Goal: Information Seeking & Learning: Check status

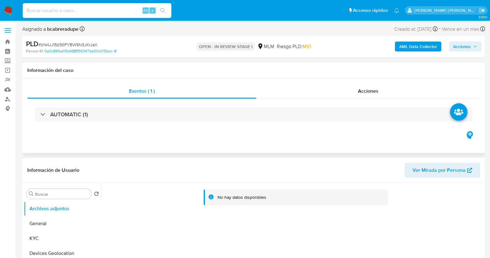
select select "10"
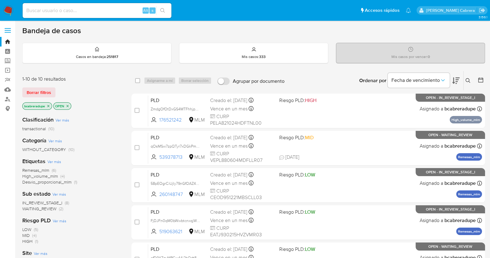
click at [116, 12] on input at bounding box center [97, 11] width 149 height 8
paste input "341989106"
type input "341989106"
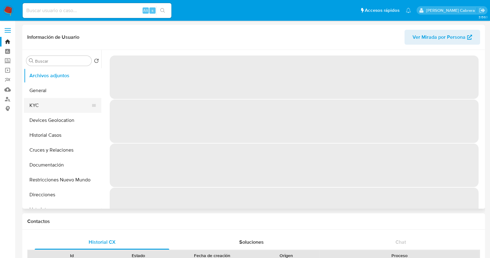
select select "10"
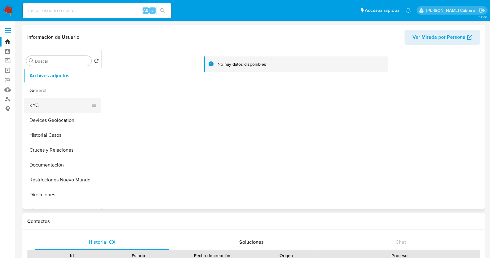
click at [69, 102] on button "KYC" at bounding box center [60, 105] width 72 height 15
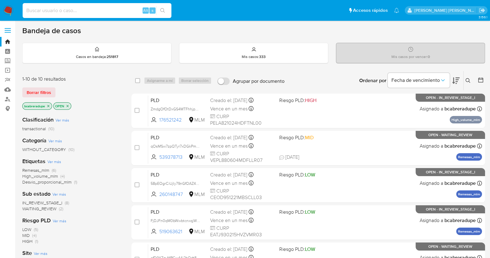
click at [107, 12] on input at bounding box center [97, 11] width 149 height 8
paste input "1699241451"
type input "1699241451"
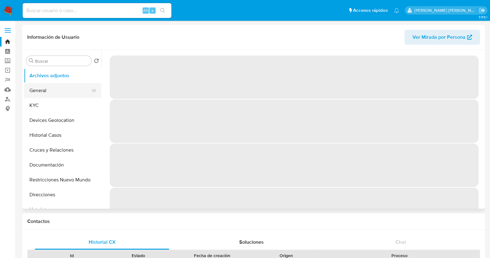
select select "10"
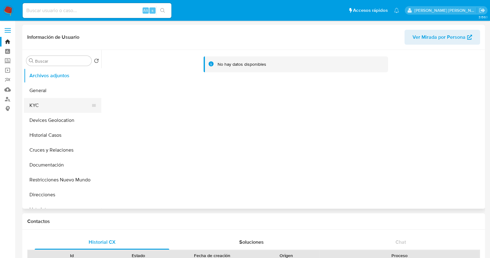
click at [47, 108] on button "KYC" at bounding box center [60, 105] width 72 height 15
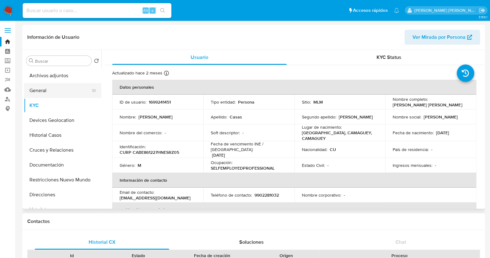
click at [53, 92] on button "General" at bounding box center [60, 90] width 72 height 15
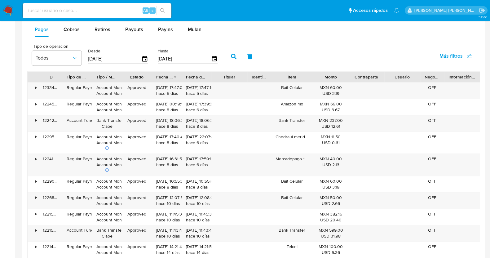
scroll to position [542, 0]
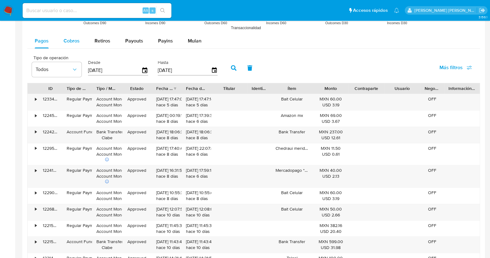
click at [82, 38] on button "Cobros" at bounding box center [71, 40] width 31 height 15
select select "10"
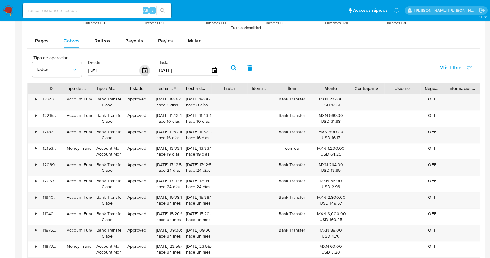
click at [144, 71] on icon "button" at bounding box center [144, 70] width 5 height 6
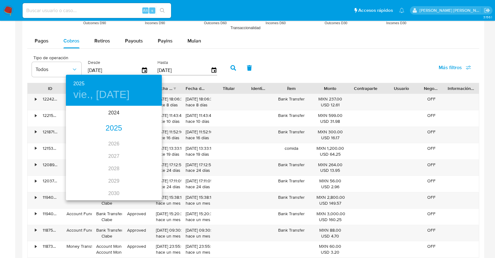
click at [112, 128] on div "2025" at bounding box center [114, 128] width 96 height 12
click at [84, 142] on div "abr." at bounding box center [82, 141] width 32 height 23
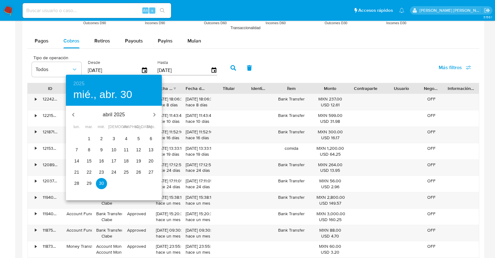
click at [91, 139] on span "1" at bounding box center [89, 138] width 11 height 6
type input "01/04/2025"
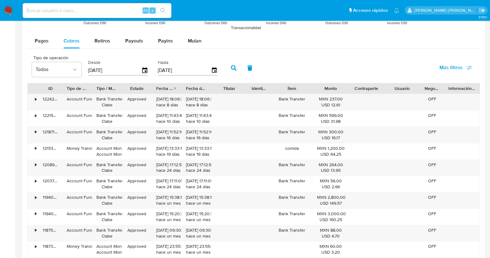
click at [231, 68] on icon "button" at bounding box center [234, 68] width 6 height 6
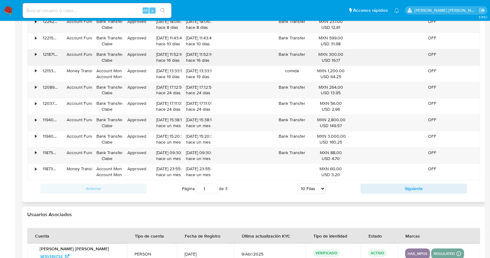
scroll to position [619, 0]
click at [317, 189] on select "5 Filas 10 Filas 20 Filas 25 Filas 50 Filas 100 Filas" at bounding box center [311, 188] width 28 height 11
select select "100"
click at [297, 183] on select "5 Filas 10 Filas 20 Filas 25 Filas 50 Filas 100 Filas" at bounding box center [311, 188] width 28 height 11
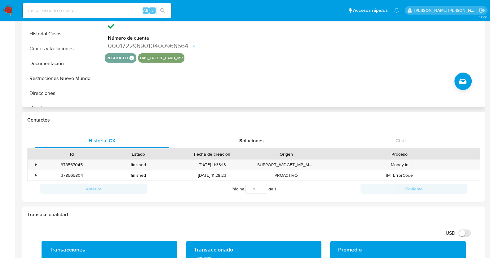
scroll to position [38, 0]
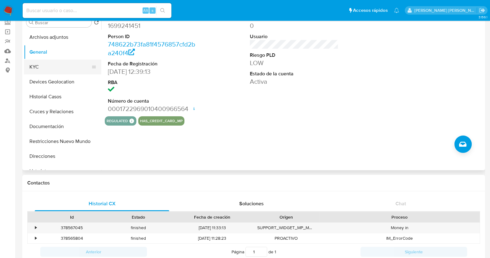
click at [48, 72] on button "KYC" at bounding box center [60, 66] width 72 height 15
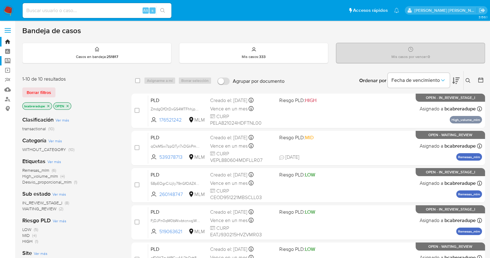
click at [8, 62] on label "Screening" at bounding box center [37, 61] width 74 height 10
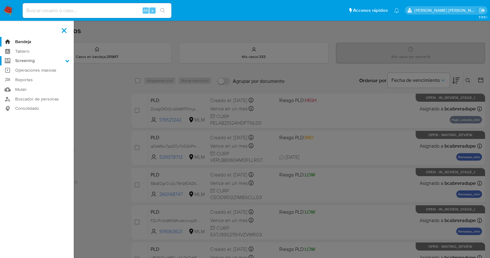
click at [0, 0] on input "Screening" at bounding box center [0, 0] width 0 height 0
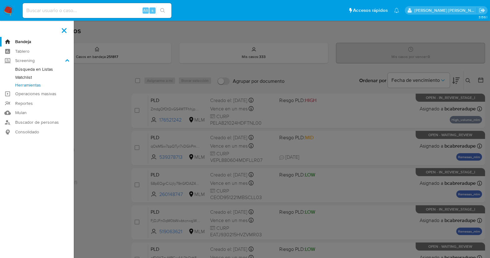
drag, startPoint x: 42, startPoint y: 84, endPoint x: 135, endPoint y: 87, distance: 93.3
click at [42, 84] on link "Herramientas" at bounding box center [37, 85] width 74 height 8
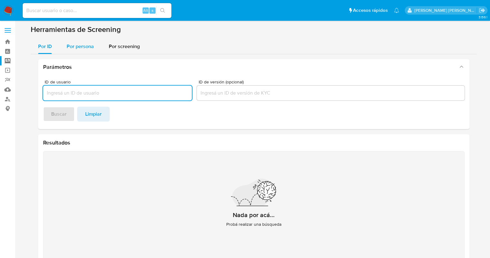
click at [80, 46] on span "Por persona" at bounding box center [80, 46] width 27 height 7
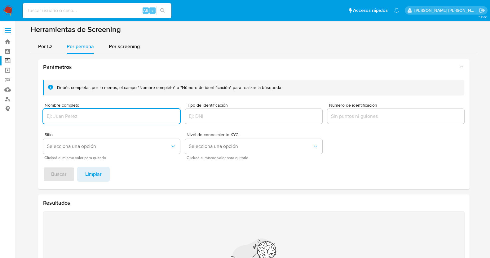
click at [109, 112] on input "Nombre completo" at bounding box center [111, 116] width 137 height 8
click at [63, 172] on span "Buscar" at bounding box center [58, 174] width 15 height 14
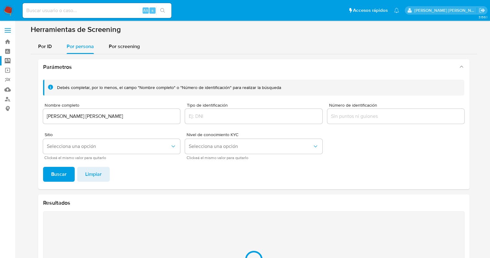
scroll to position [75, 0]
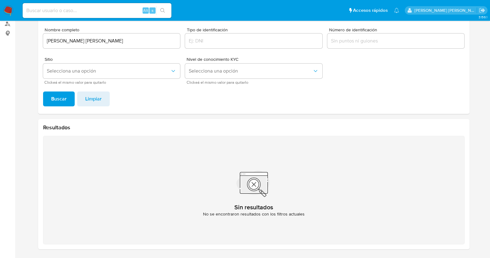
drag, startPoint x: 97, startPoint y: 40, endPoint x: 119, endPoint y: 46, distance: 23.0
click at [97, 40] on input "[PERSON_NAME] [PERSON_NAME]" at bounding box center [111, 41] width 137 height 8
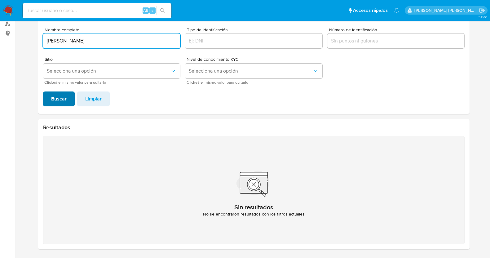
type input "[PERSON_NAME]"
click at [59, 102] on span "Buscar" at bounding box center [58, 99] width 15 height 14
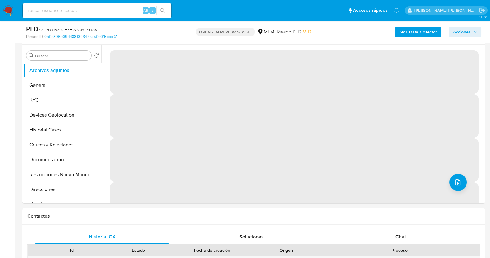
scroll to position [17, 0]
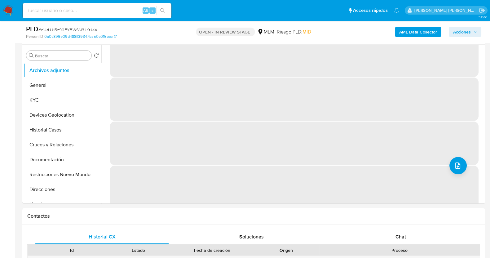
select select "10"
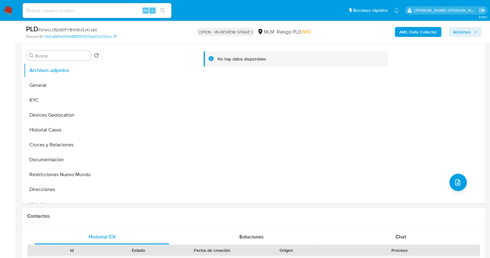
scroll to position [0, 0]
click at [392, 242] on div "Chat" at bounding box center [400, 236] width 134 height 15
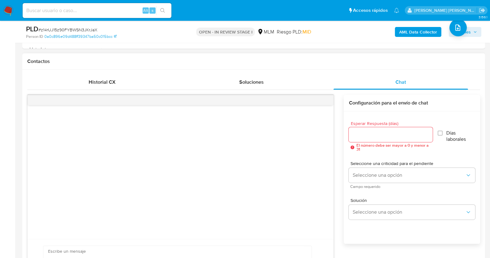
scroll to position [309, 0]
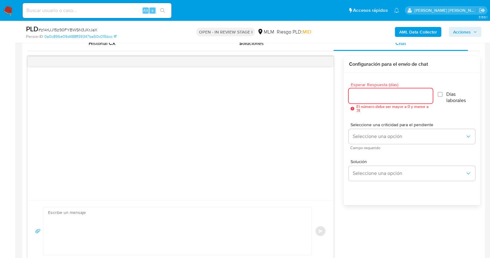
click at [399, 98] on input "Esperar Respuesta (días)" at bounding box center [390, 96] width 84 height 8
type input "3"
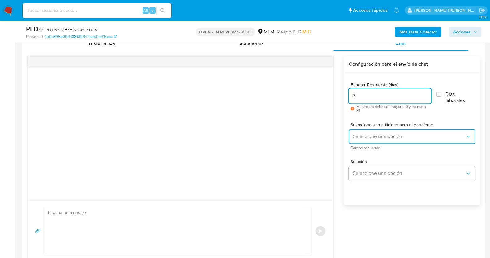
click at [373, 136] on span "Seleccione una opción" at bounding box center [408, 136] width 113 height 6
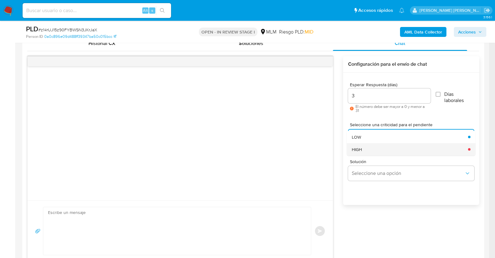
click at [371, 150] on div "HIGH" at bounding box center [408, 149] width 113 height 12
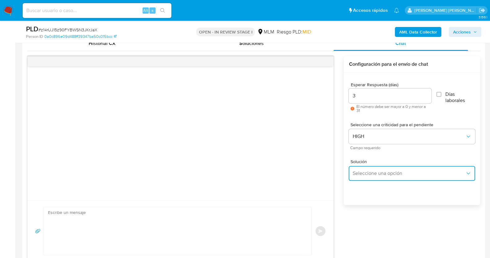
click at [403, 177] on button "Seleccione una opción" at bounding box center [411, 173] width 126 height 15
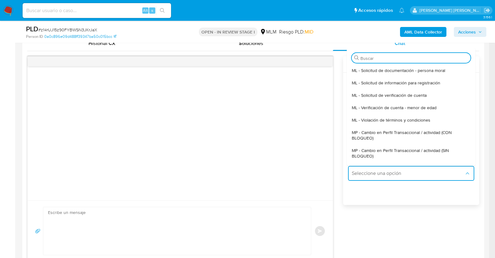
click at [389, 150] on span "MP - Cambio en Perfil Transaccional / actividad (SIN BLOQUEO)" at bounding box center [409, 152] width 115 height 11
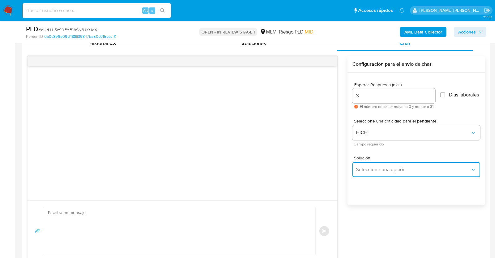
type textarea "Estimado ,Te comunicamos que se ha identificado un cambio en el uso habitual de…"
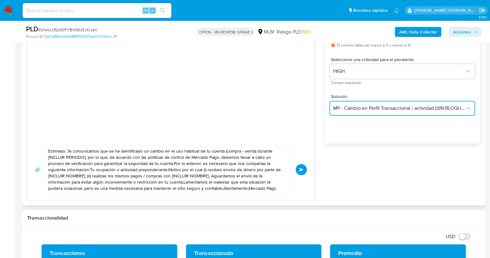
scroll to position [387, 0]
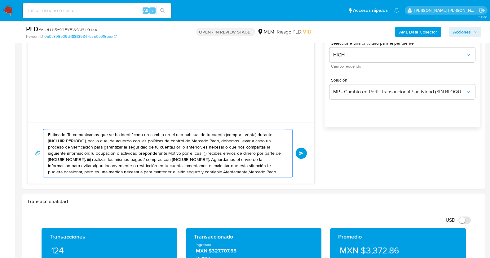
drag, startPoint x: 254, startPoint y: 172, endPoint x: 0, endPoint y: 97, distance: 264.6
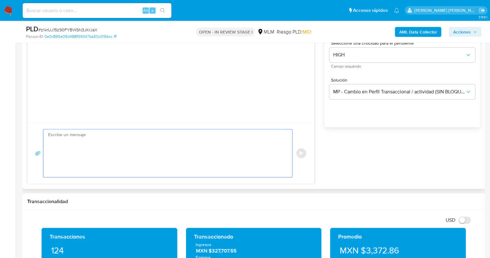
paste textarea "Estimada Yamilka, Te comunicamos que se ha identificado un cambio en el uso hab…"
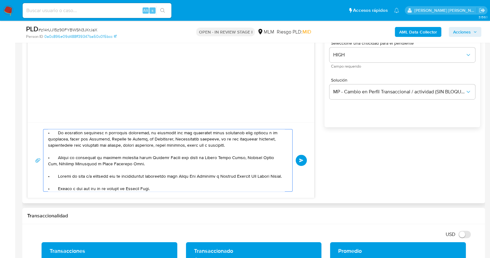
scroll to position [0, 0]
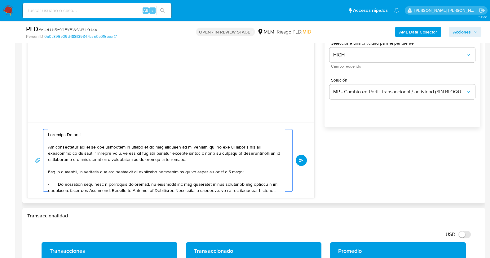
drag, startPoint x: 230, startPoint y: 171, endPoint x: 245, endPoint y: 170, distance: 14.6
click at [231, 172] on textarea at bounding box center [166, 160] width 236 height 62
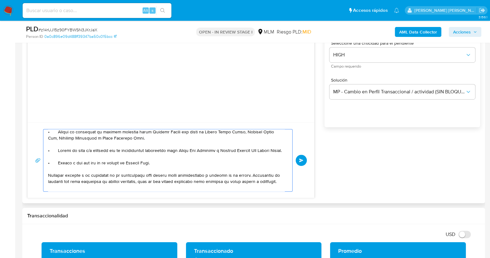
click at [214, 149] on textarea at bounding box center [166, 160] width 236 height 62
click at [215, 160] on textarea at bounding box center [166, 160] width 236 height 62
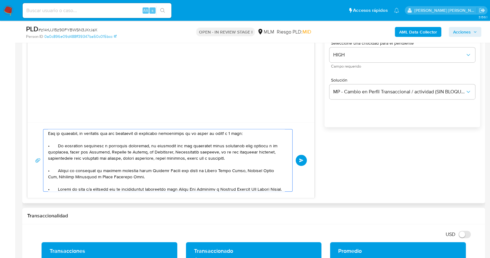
scroll to position [0, 0]
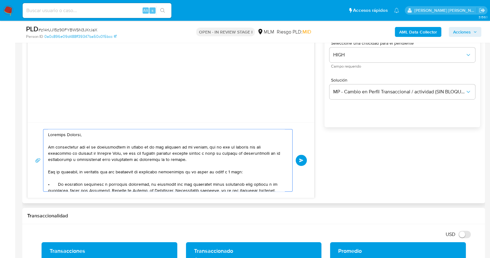
type textarea "Estimada Yamilka, Te comunicamos que se ha identificado un cambio en el uso hab…"
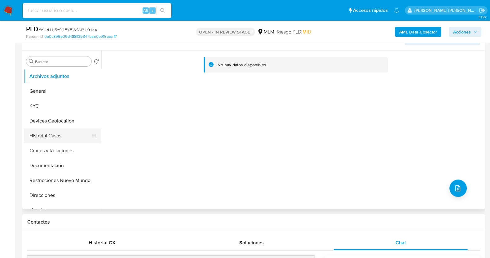
scroll to position [38, 0]
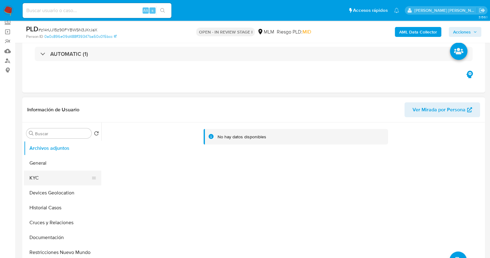
click at [48, 177] on button "KYC" at bounding box center [60, 177] width 72 height 15
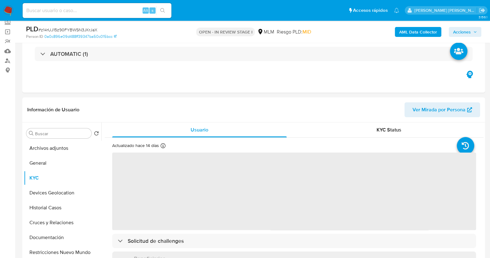
click at [94, 28] on span "# z14rUJ15z90FYBWSN3JKrJaX" at bounding box center [67, 30] width 59 height 6
copy span "z14rUJ15z90FYBWSN3JKrJaX"
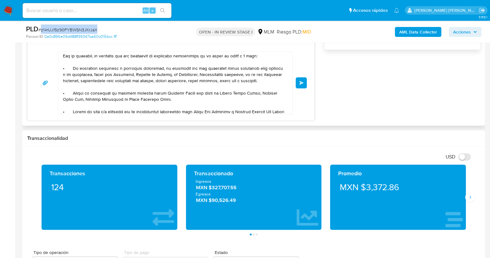
scroll to position [77, 0]
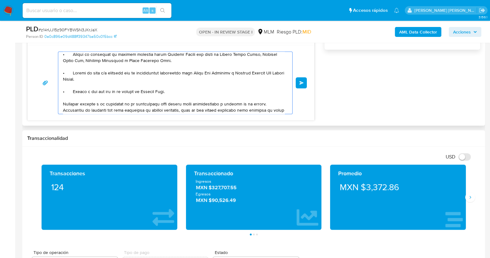
drag, startPoint x: 237, startPoint y: 78, endPoint x: 89, endPoint y: 86, distance: 148.2
click at [89, 86] on textarea at bounding box center [173, 83] width 221 height 62
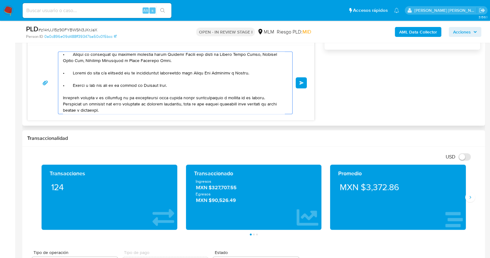
click at [233, 79] on textarea at bounding box center [173, 83] width 221 height 62
click at [242, 79] on textarea at bounding box center [173, 83] width 221 height 62
click at [135, 78] on textarea at bounding box center [173, 83] width 221 height 62
type textarea "Estimada Yamilka, Te comunicamos que se ha identificado un cambio en el uso hab…"
click at [303, 83] on button "Enviar" at bounding box center [300, 82] width 11 height 11
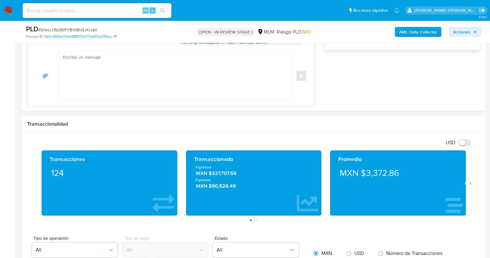
scroll to position [93, 0]
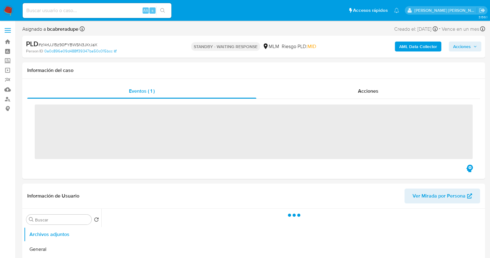
click at [82, 43] on span "# z14rUJ15z90FYBWSN3JKrJaX" at bounding box center [67, 44] width 59 height 6
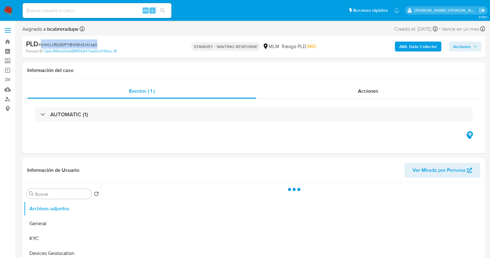
click at [82, 43] on span "# z14rUJ15z90FYBWSN3JKrJaX" at bounding box center [67, 44] width 59 height 6
copy span "z14rUJ15z90FYBWSN3JKrJaX"
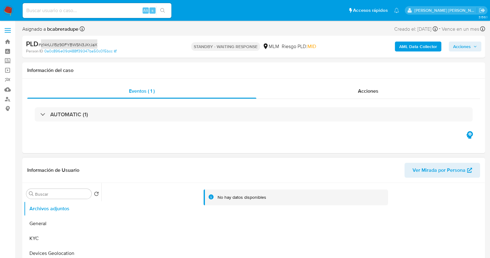
select select "10"
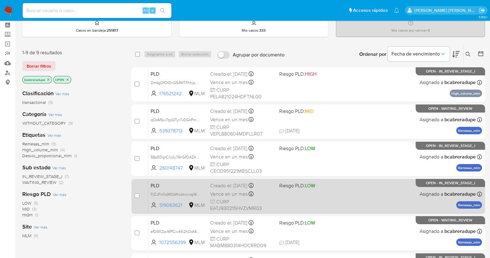
scroll to position [38, 0]
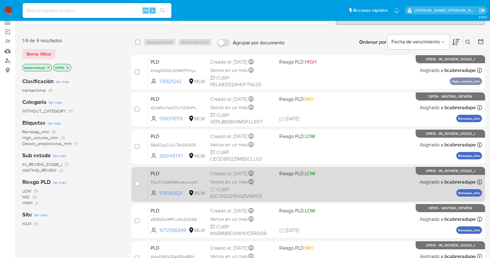
click at [237, 181] on span "Vence en un mes" at bounding box center [228, 181] width 37 height 7
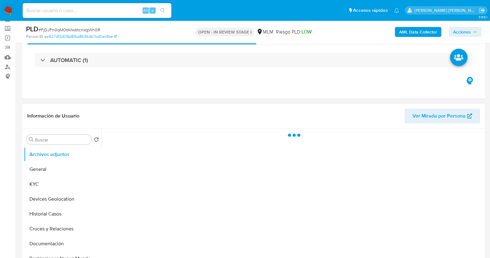
scroll to position [77, 0]
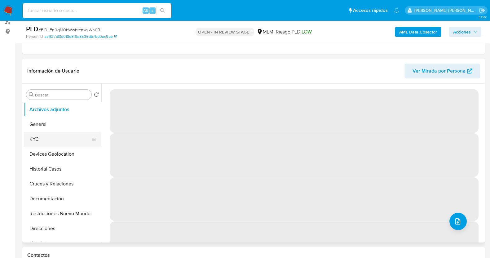
select select "10"
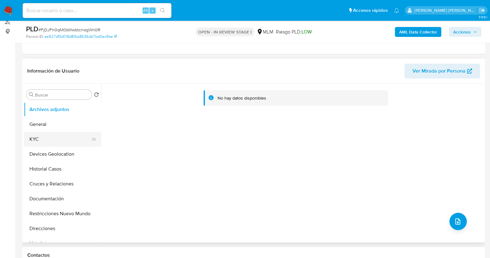
click at [51, 137] on button "KYC" at bounding box center [60, 139] width 72 height 15
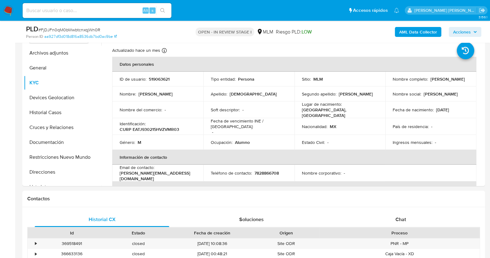
scroll to position [116, 0]
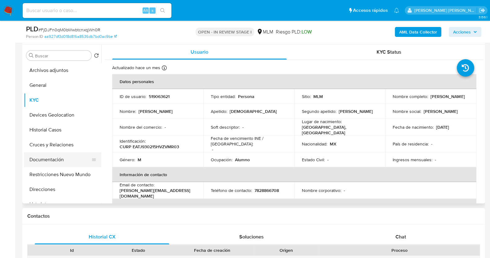
click at [61, 161] on button "Documentación" at bounding box center [60, 159] width 72 height 15
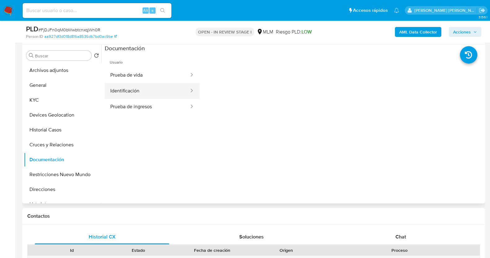
click at [145, 89] on button "Identificación" at bounding box center [147, 91] width 85 height 16
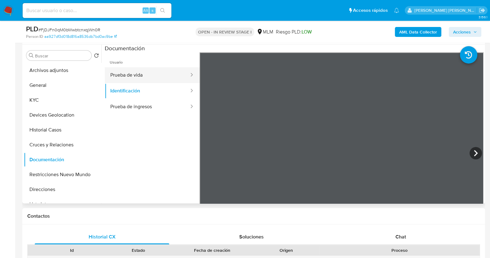
click at [136, 73] on button "Prueba de vida" at bounding box center [147, 75] width 85 height 16
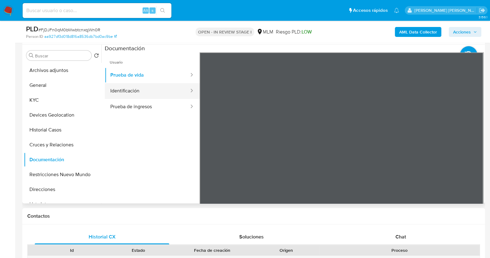
click at [139, 88] on button "Identificación" at bounding box center [147, 91] width 85 height 16
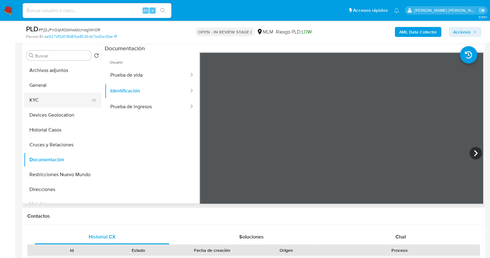
click at [51, 101] on button "KYC" at bounding box center [60, 100] width 72 height 15
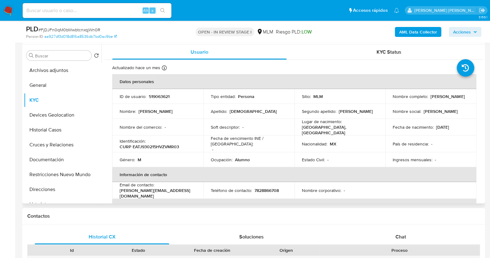
click at [163, 94] on p "519063621" at bounding box center [159, 97] width 21 height 6
copy p "519063621"
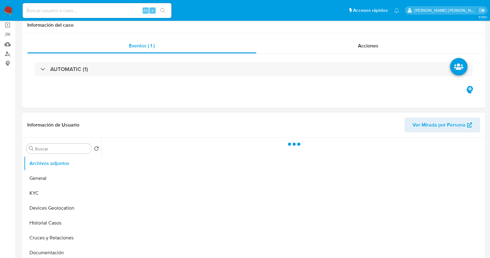
scroll to position [77, 0]
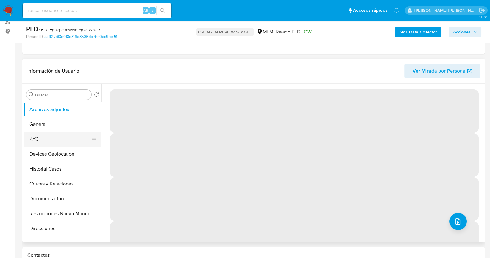
select select "10"
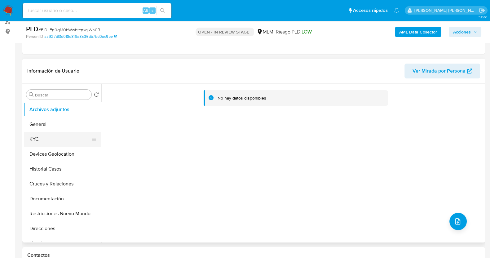
click at [52, 142] on button "KYC" at bounding box center [60, 139] width 72 height 15
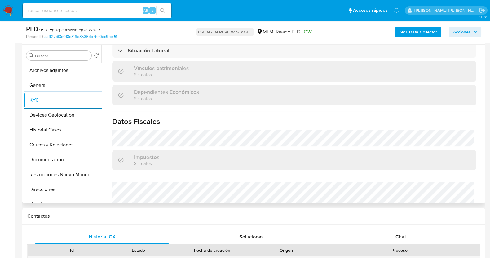
scroll to position [389, 0]
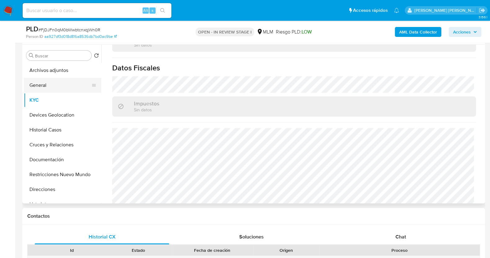
drag, startPoint x: 39, startPoint y: 87, endPoint x: 45, endPoint y: 89, distance: 6.4
click at [39, 87] on button "General" at bounding box center [60, 85] width 72 height 15
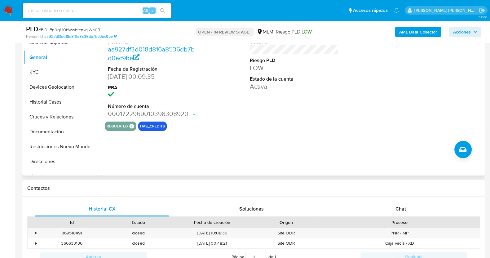
scroll to position [155, 0]
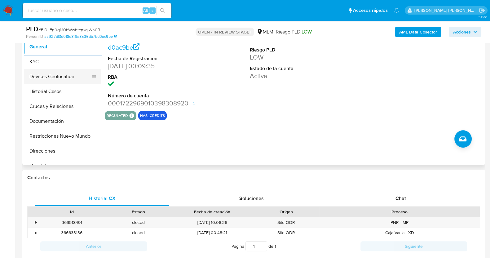
click at [67, 78] on button "Devices Geolocation" at bounding box center [60, 76] width 72 height 15
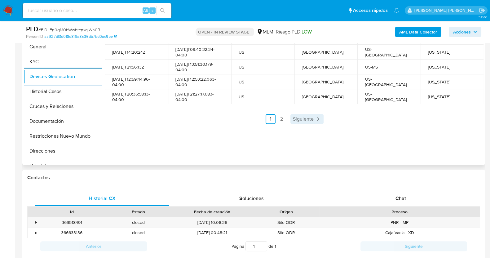
click at [300, 118] on span "Siguiente" at bounding box center [303, 118] width 21 height 5
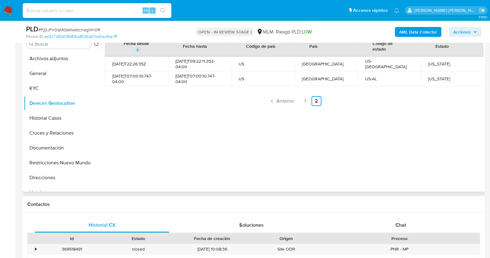
scroll to position [116, 0]
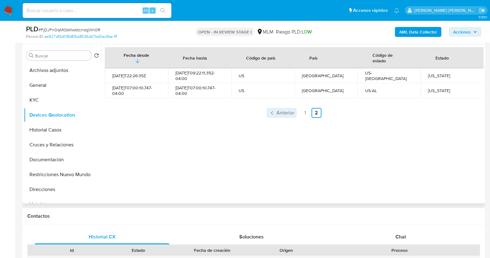
click at [278, 112] on span "Anterior" at bounding box center [285, 112] width 18 height 5
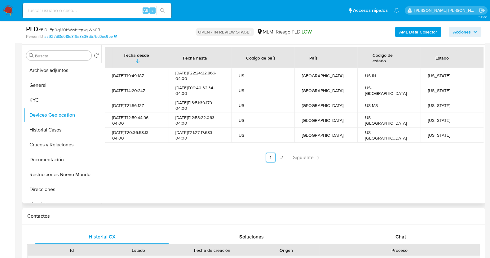
click at [432, 134] on div "[US_STATE]" at bounding box center [452, 135] width 48 height 6
copy div "[US_STATE]"
click at [429, 120] on div "[US_STATE]" at bounding box center [452, 120] width 48 height 6
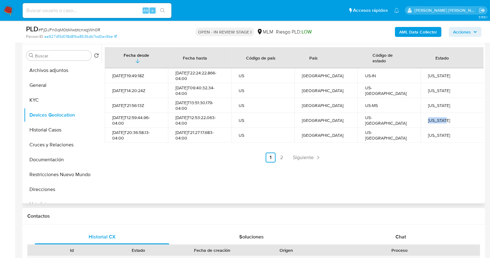
copy div "[US_STATE]"
click at [428, 106] on div "[US_STATE]" at bounding box center [452, 105] width 48 height 6
copy div "[US_STATE]"
click at [438, 90] on div "[US_STATE]" at bounding box center [452, 91] width 48 height 6
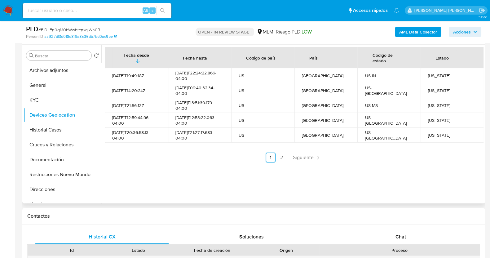
click at [438, 90] on div "[US_STATE]" at bounding box center [452, 91] width 48 height 6
click at [435, 89] on div "[US_STATE]" at bounding box center [452, 91] width 48 height 6
copy div "[US_STATE]"
click at [430, 77] on div "[US_STATE]" at bounding box center [452, 76] width 48 height 6
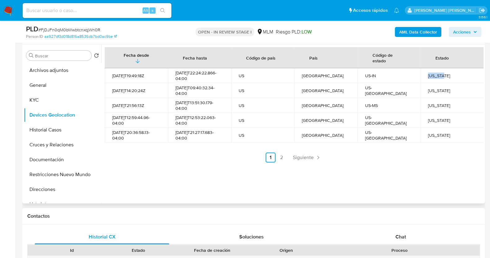
click at [430, 77] on div "[US_STATE]" at bounding box center [452, 76] width 48 height 6
copy div "[US_STATE]"
click at [301, 157] on span "Siguiente" at bounding box center [303, 157] width 21 height 5
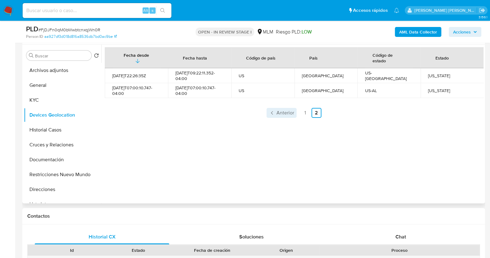
click at [283, 112] on span "Anterior" at bounding box center [285, 112] width 18 height 5
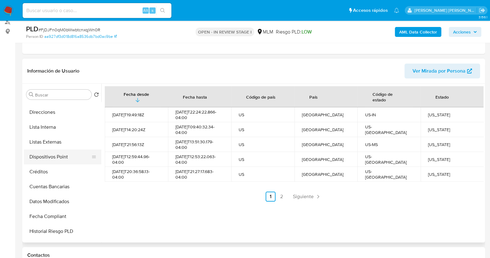
scroll to position [116, 0]
click at [53, 126] on button "Lista Interna" at bounding box center [60, 127] width 72 height 15
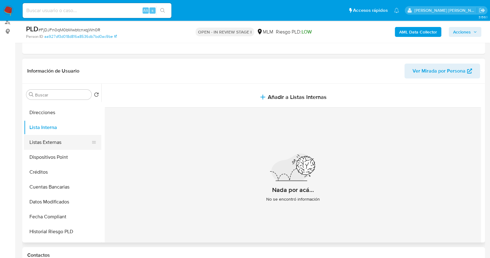
click at [63, 143] on button "Listas Externas" at bounding box center [60, 142] width 72 height 15
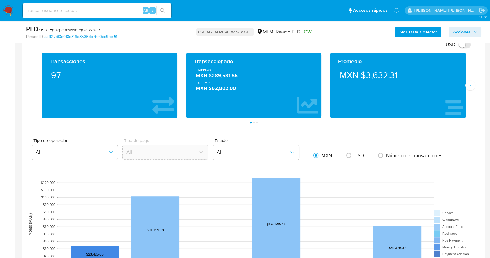
scroll to position [426, 0]
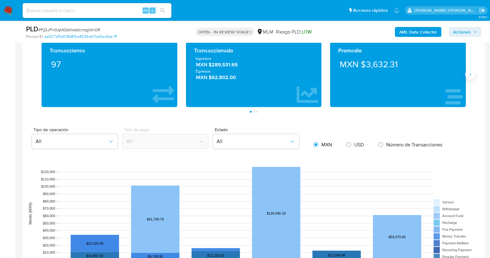
click at [470, 73] on icon "Siguiente" at bounding box center [469, 74] width 5 height 5
